Goal: Obtain resource: Download file/media

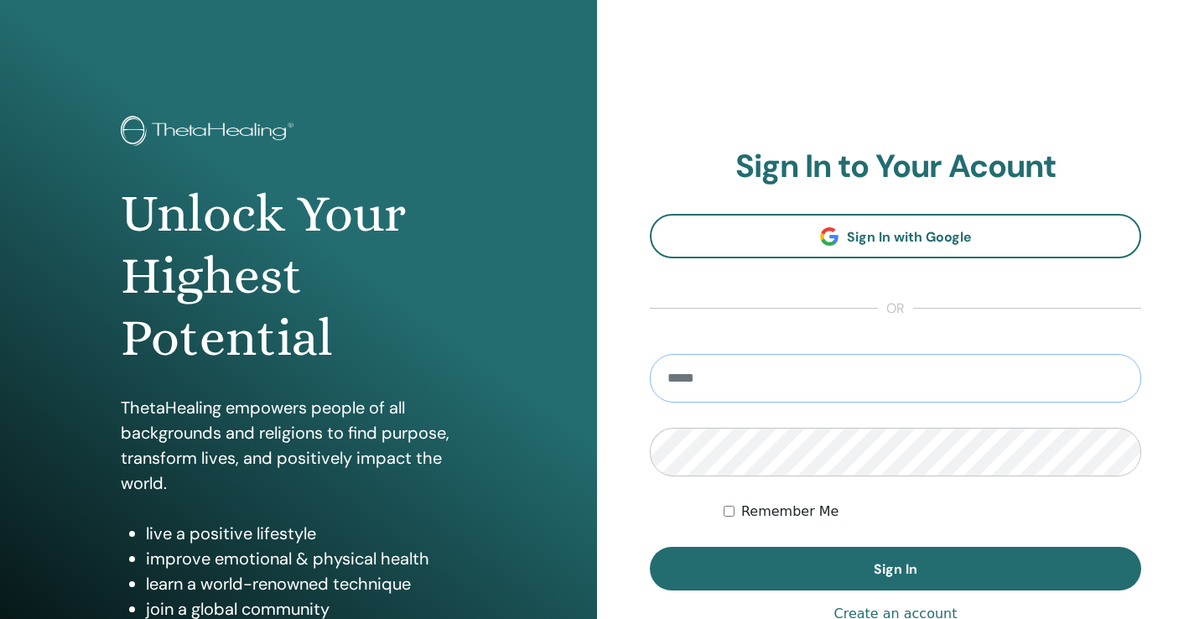
type input "**********"
click at [650, 547] on button "Sign In" at bounding box center [896, 569] width 492 height 44
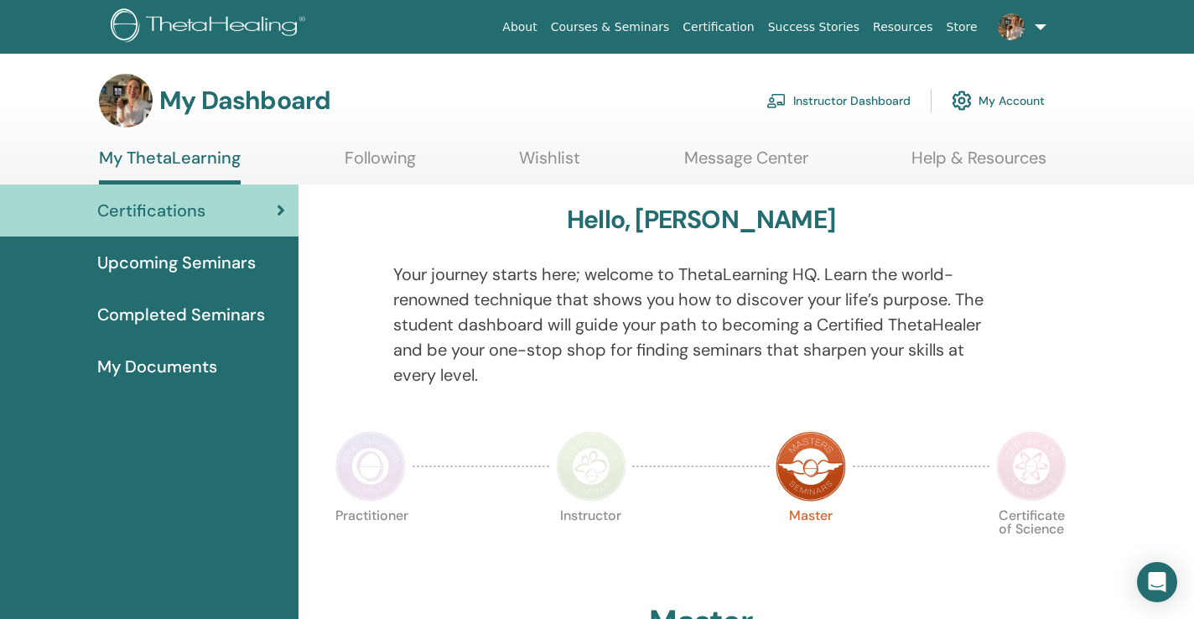
click at [804, 98] on link "Instructor Dashboard" at bounding box center [839, 100] width 144 height 37
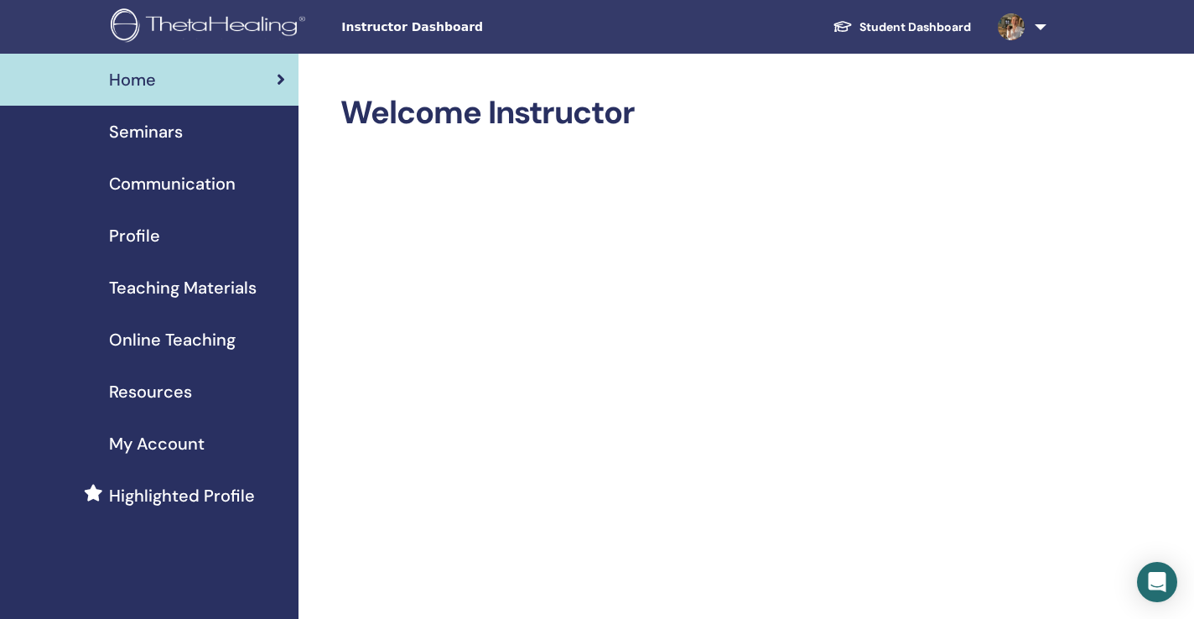
click at [169, 290] on span "Teaching Materials" at bounding box center [183, 287] width 148 height 25
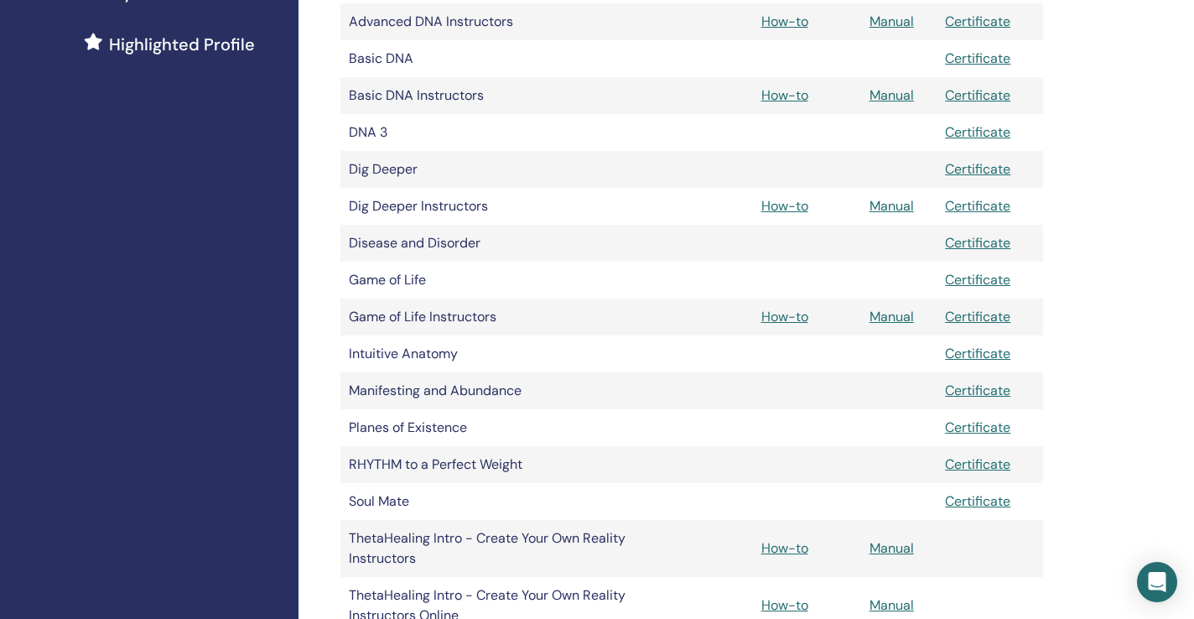
scroll to position [480, 0]
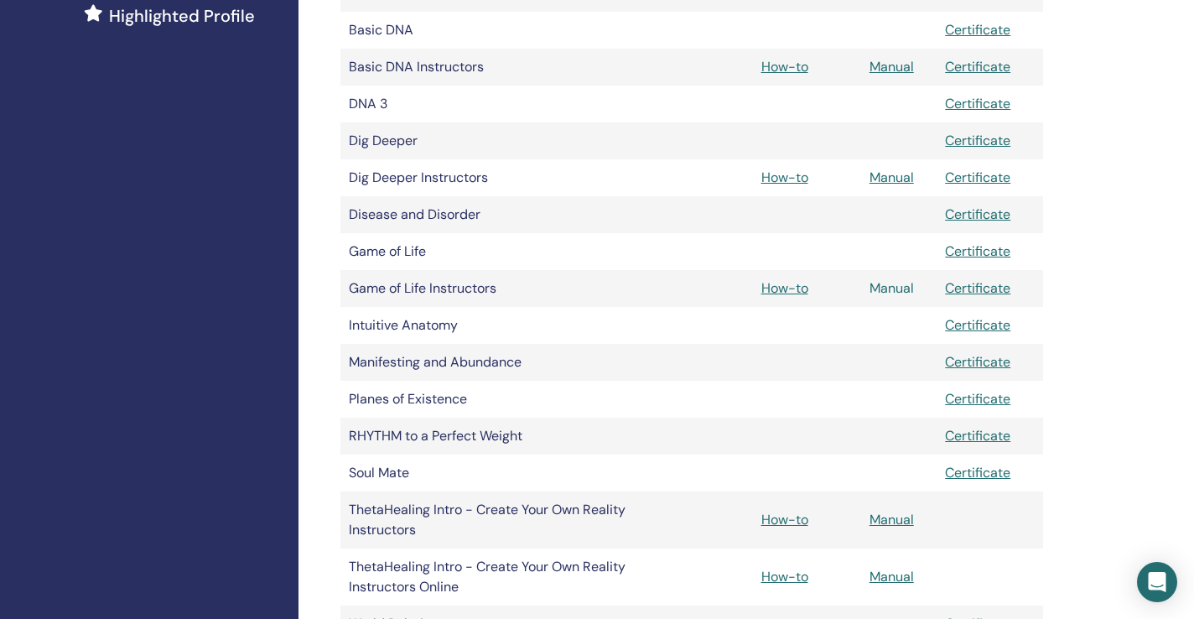
click at [887, 294] on link "Manual" at bounding box center [892, 288] width 44 height 18
